Goal: Check status

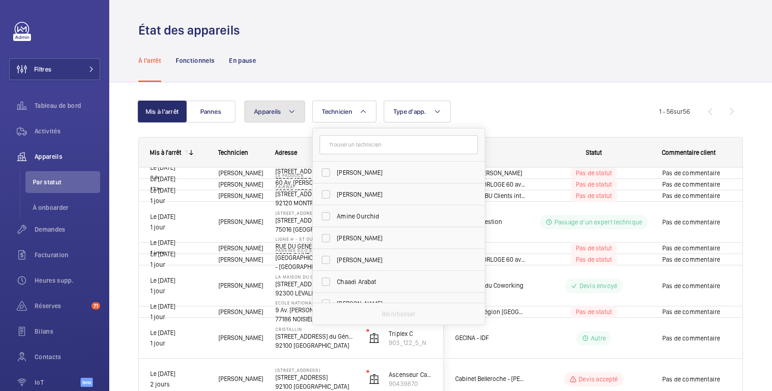
click at [277, 114] on span "Appareils" at bounding box center [267, 111] width 27 height 7
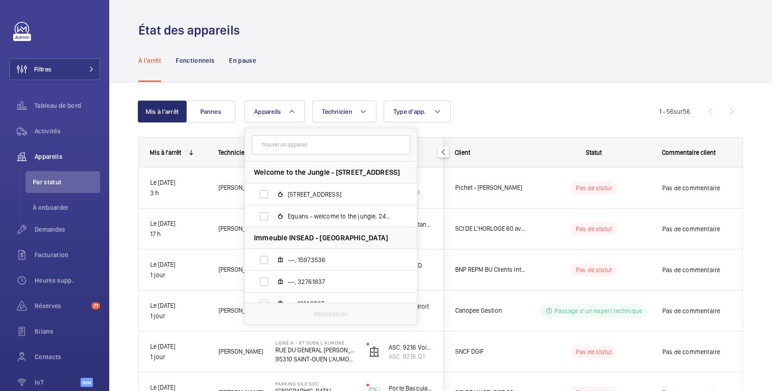
click at [387, 59] on div "À l'arrêt Fonctionnels En pause" at bounding box center [440, 60] width 604 height 43
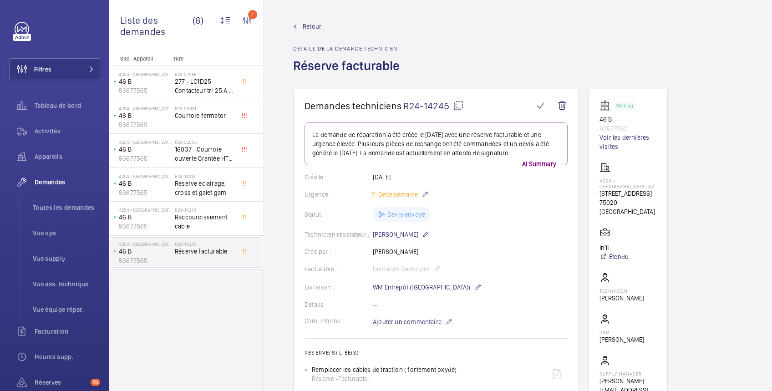
scroll to position [323, 0]
